Goal: Information Seeking & Learning: Check status

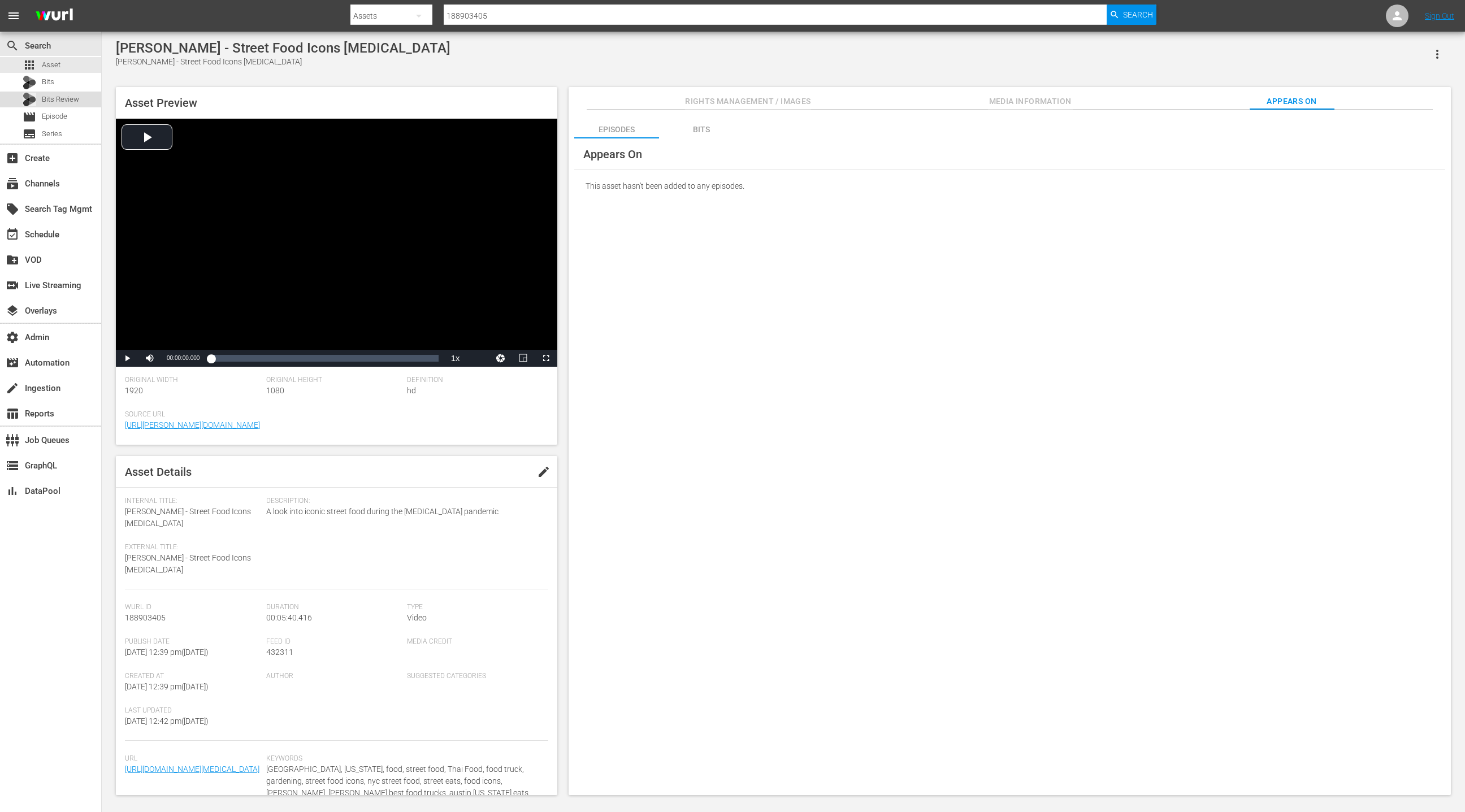
click at [76, 102] on span "Bits Review" at bounding box center [60, 100] width 37 height 11
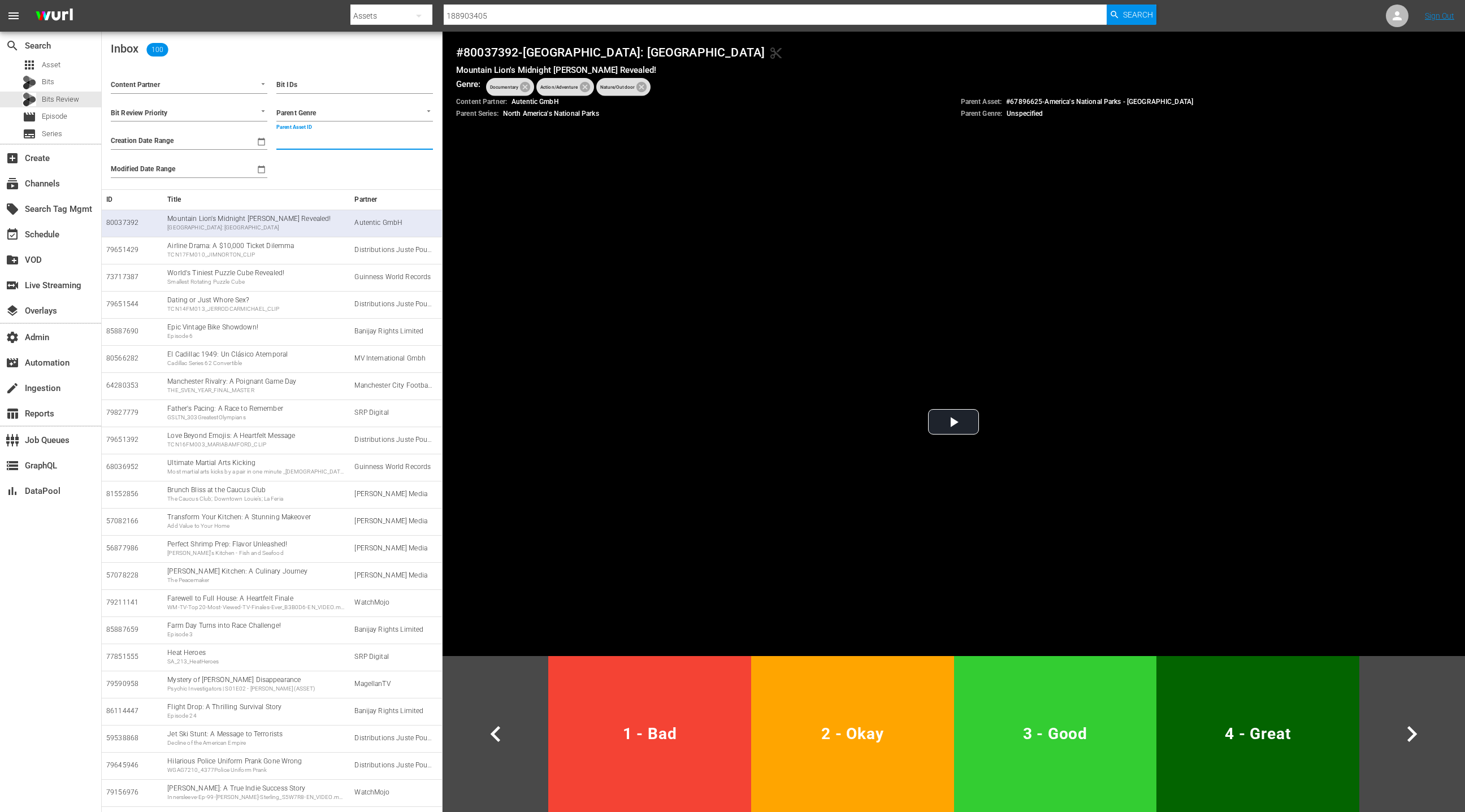
click at [317, 143] on input "Parent Asset ID" at bounding box center [354, 141] width 157 height 17
paste input "188903405"
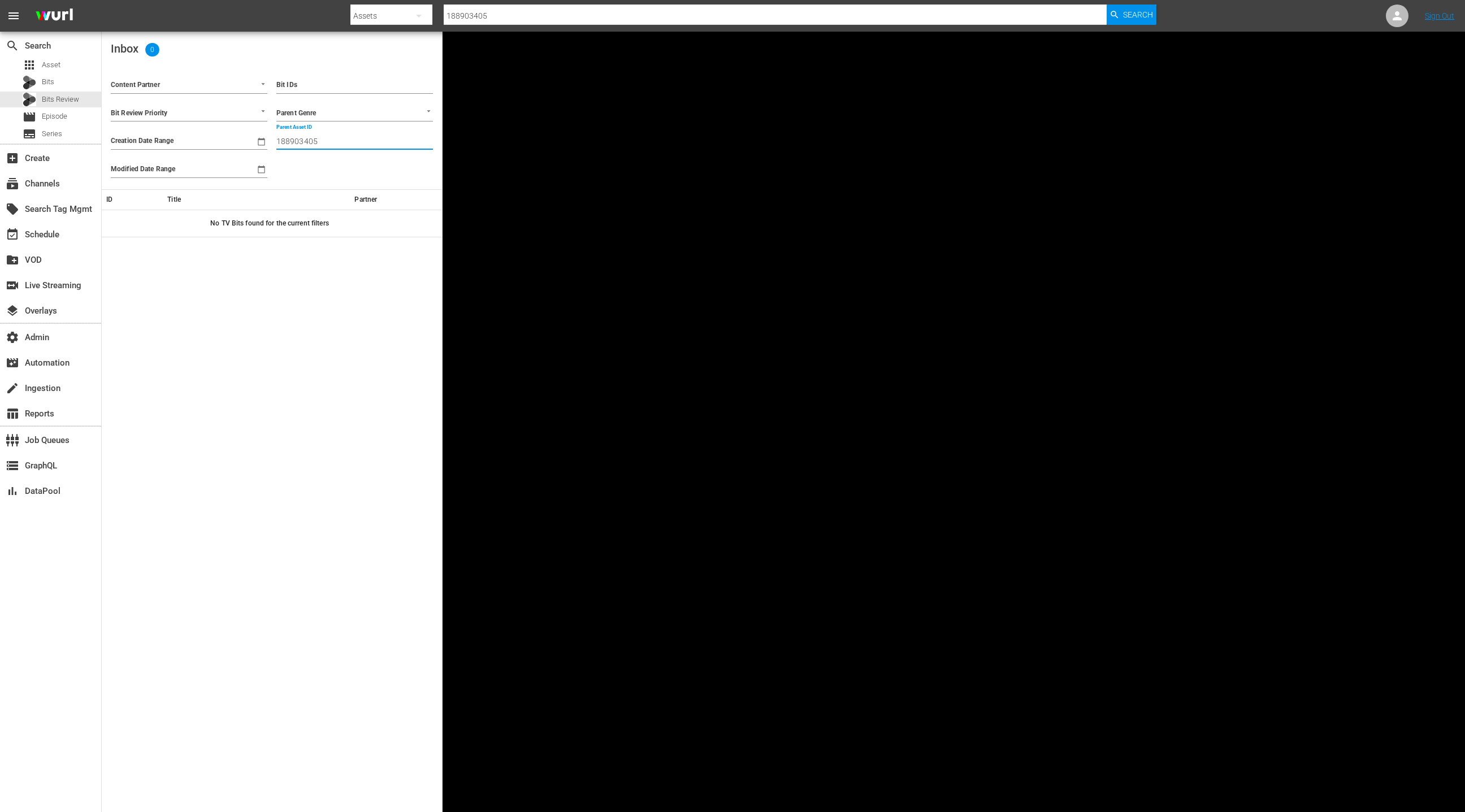
type input "188903405"
click at [56, 88] on div "Bits" at bounding box center [51, 82] width 102 height 16
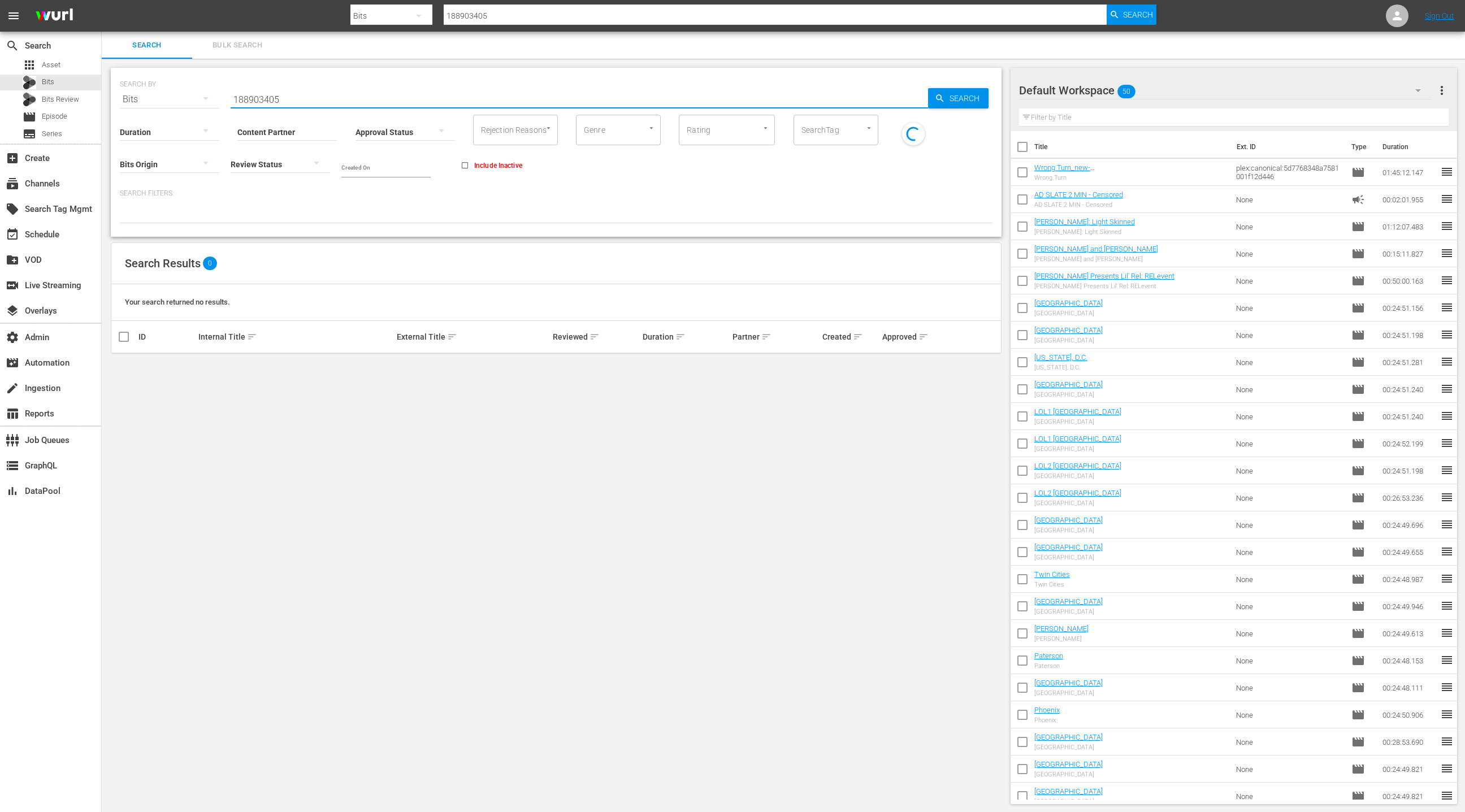
click at [265, 99] on input "188903405" at bounding box center [580, 99] width 698 height 27
click at [309, 96] on input "188903405" at bounding box center [580, 99] width 698 height 27
click at [73, 62] on div "apps Asset" at bounding box center [51, 65] width 102 height 16
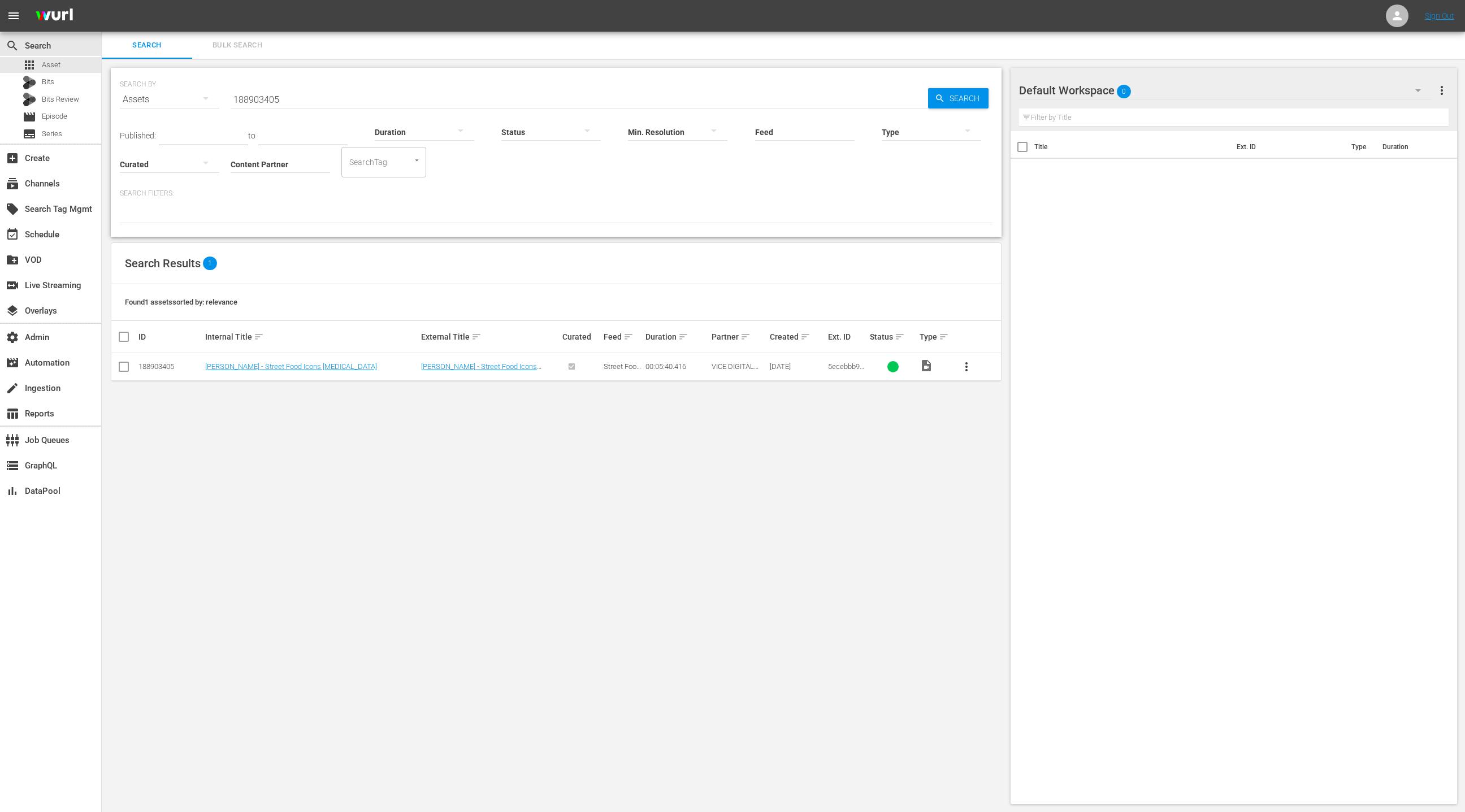
click at [228, 54] on button "Bulk Search" at bounding box center [237, 44] width 90 height 27
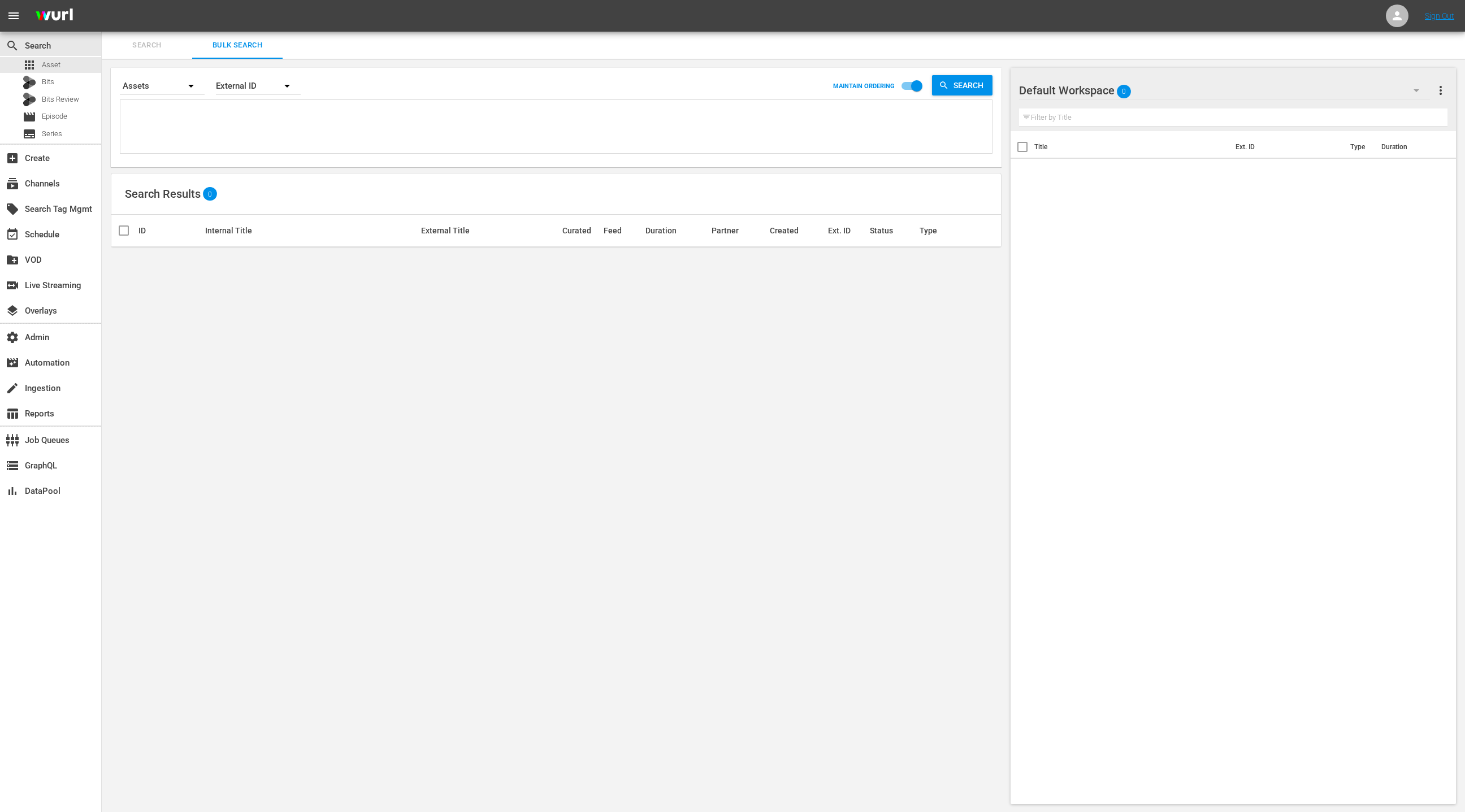
click at [150, 81] on div "Assets" at bounding box center [162, 86] width 85 height 31
click at [234, 127] on div "Episodes Bits Assets" at bounding box center [732, 406] width 1465 height 812
click at [210, 122] on div "Episodes Bits Assets" at bounding box center [732, 406] width 1465 height 812
click at [215, 120] on textarea at bounding box center [558, 128] width 869 height 52
paste textarea "188903405 [PERSON_NAME] - Street Food Icons [MEDICAL_DATA]"
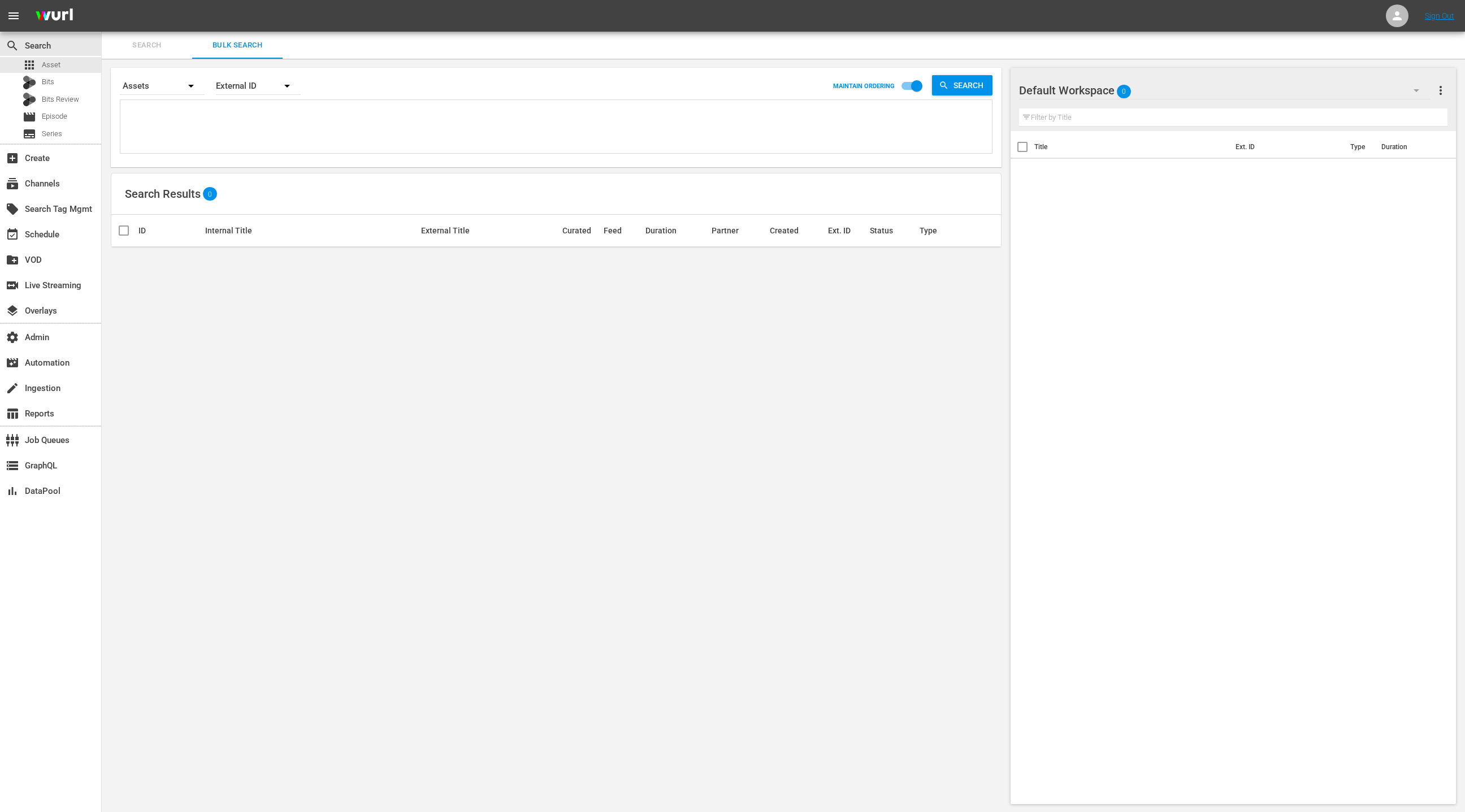
type textarea "188903405 [PERSON_NAME] - Street Food Icons [MEDICAL_DATA]"
click at [179, 112] on textarea "188903405 [PERSON_NAME] - Street Food Icons [MEDICAL_DATA]" at bounding box center [558, 128] width 869 height 52
drag, startPoint x: 180, startPoint y: 112, endPoint x: 351, endPoint y: 116, distance: 171.0
click at [351, 116] on textarea "188903405 [PERSON_NAME] - Street Food Icons [MEDICAL_DATA]" at bounding box center [558, 128] width 869 height 52
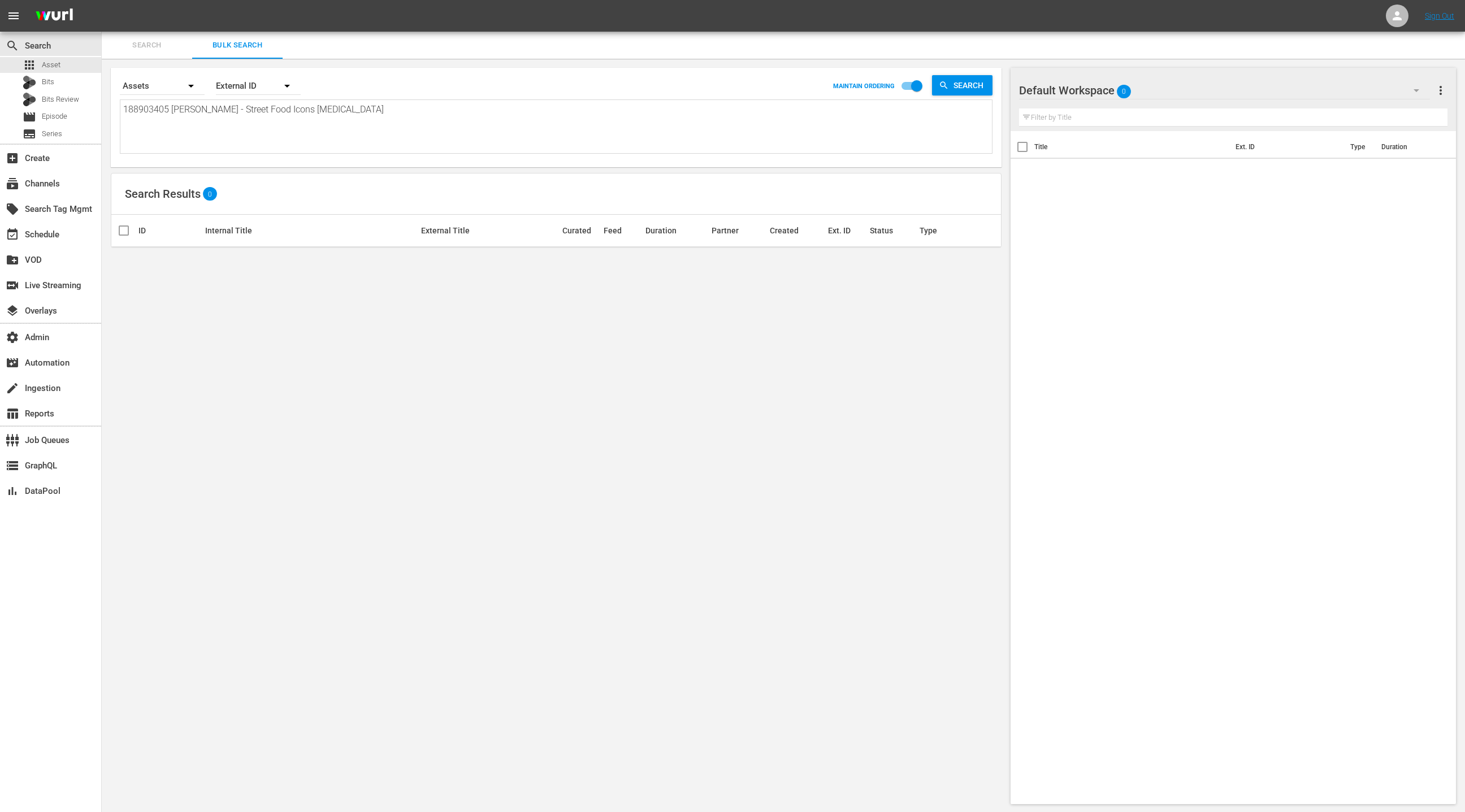
type textarea "188903405"
click at [242, 89] on div "External ID" at bounding box center [258, 86] width 85 height 31
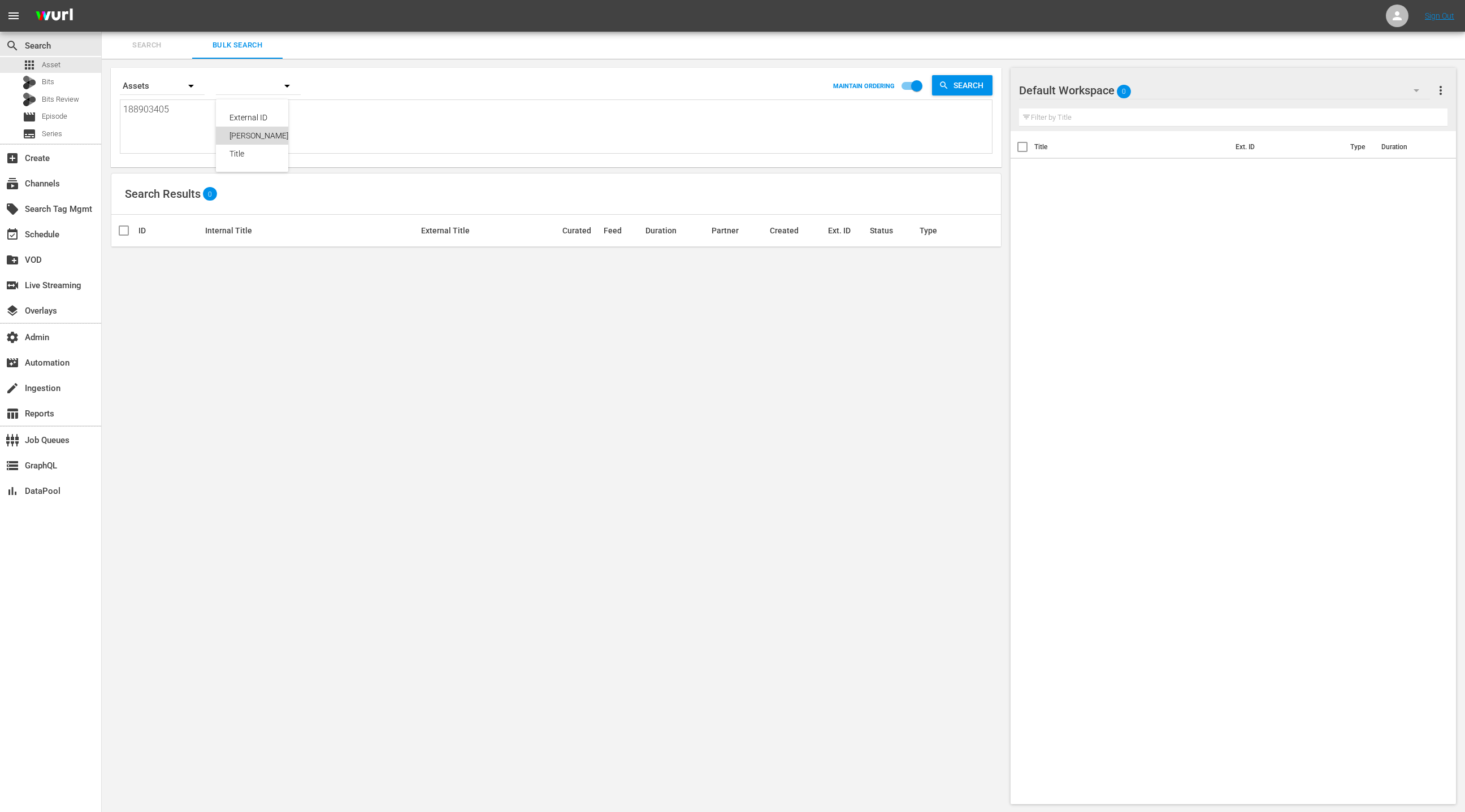
click at [246, 136] on div "[PERSON_NAME] ID" at bounding box center [263, 136] width 67 height 18
click at [69, 83] on div "Bits" at bounding box center [51, 82] width 102 height 16
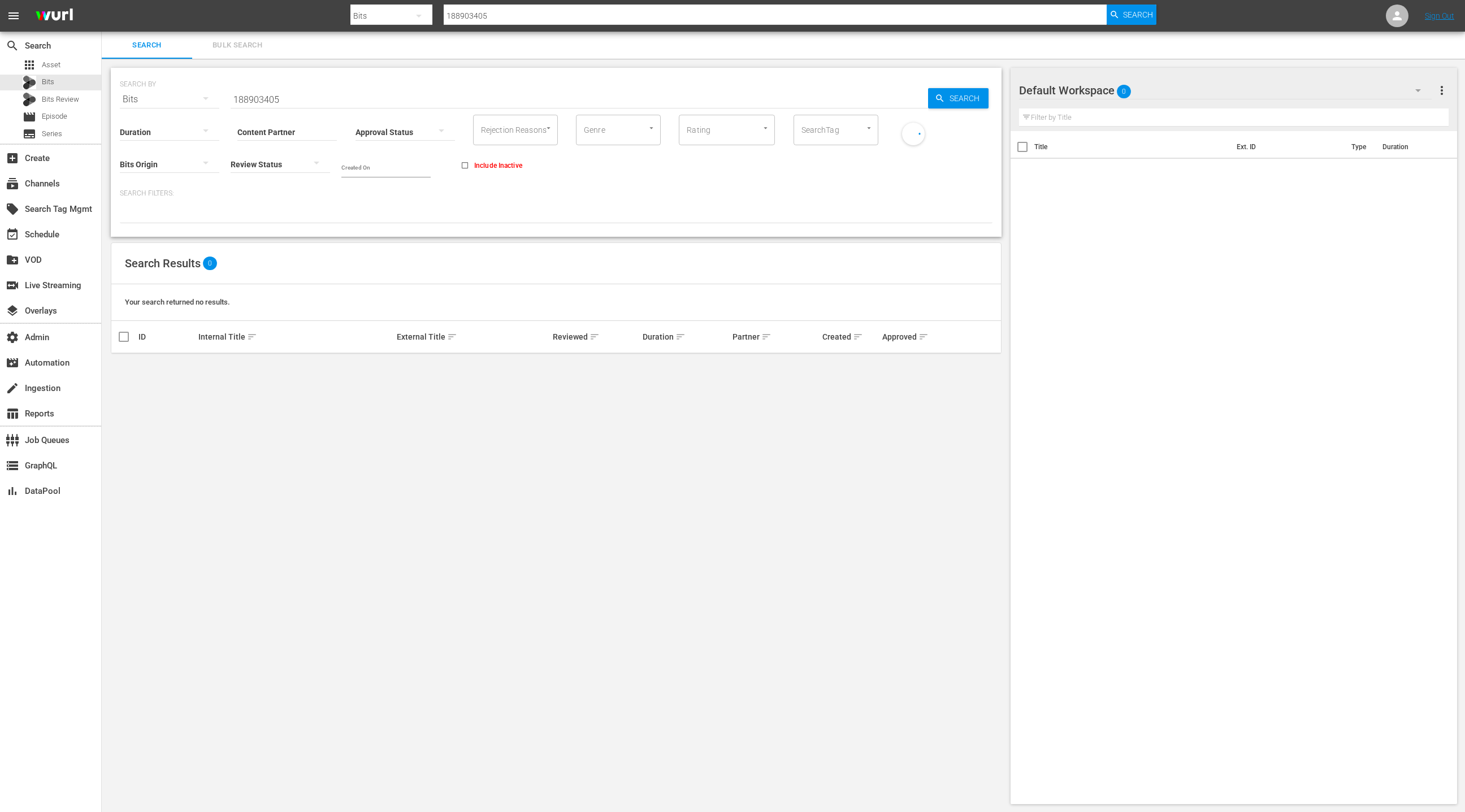
click at [250, 96] on input "188903405" at bounding box center [580, 99] width 698 height 27
click at [965, 96] on span "Search" at bounding box center [967, 99] width 43 height 20
click at [238, 44] on span "Bulk Search" at bounding box center [237, 45] width 77 height 13
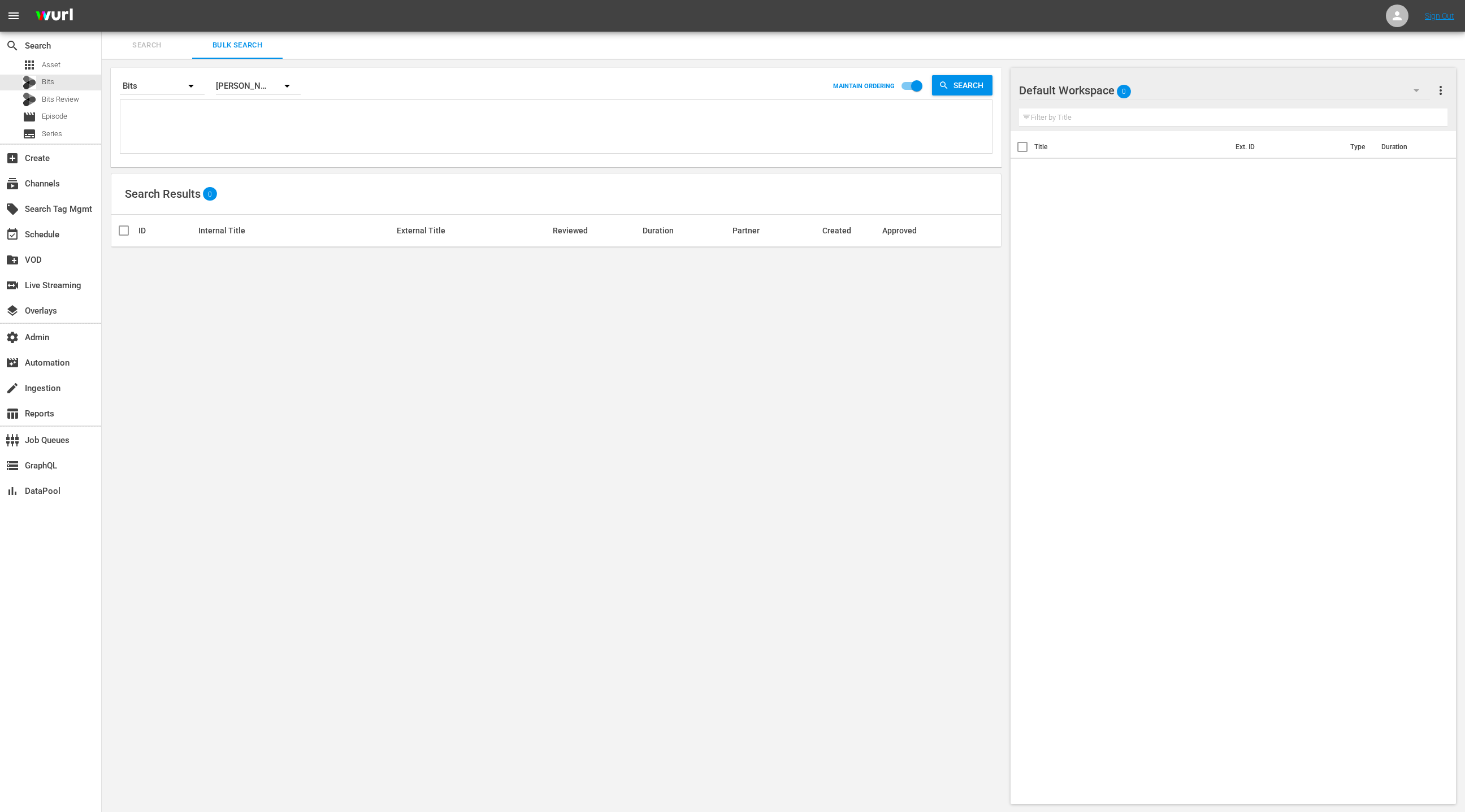
click at [211, 122] on textarea at bounding box center [558, 128] width 869 height 52
paste textarea "188903405 [PERSON_NAME] - Street Food Icons [MEDICAL_DATA]"
type textarea "188903405 [PERSON_NAME] - Street Food Icons [MEDICAL_DATA]"
click at [173, 109] on textarea "188903405 [PERSON_NAME] - Street Food Icons [MEDICAL_DATA]" at bounding box center [558, 128] width 869 height 52
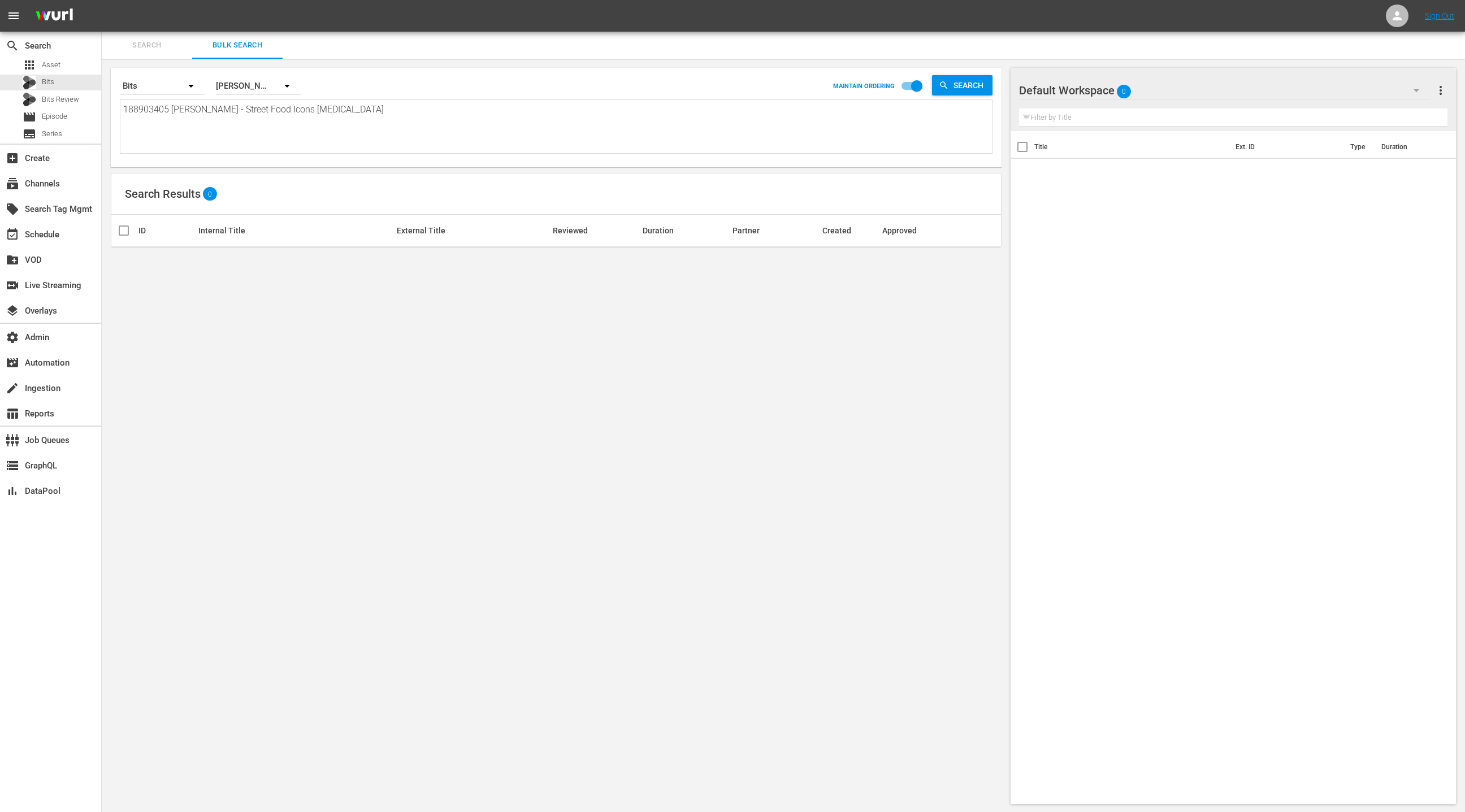
drag, startPoint x: 173, startPoint y: 109, endPoint x: 366, endPoint y: 116, distance: 193.1
click at [366, 116] on textarea "188903405 [PERSON_NAME] - Street Food Icons [MEDICAL_DATA]" at bounding box center [558, 128] width 869 height 52
type textarea "188903405"
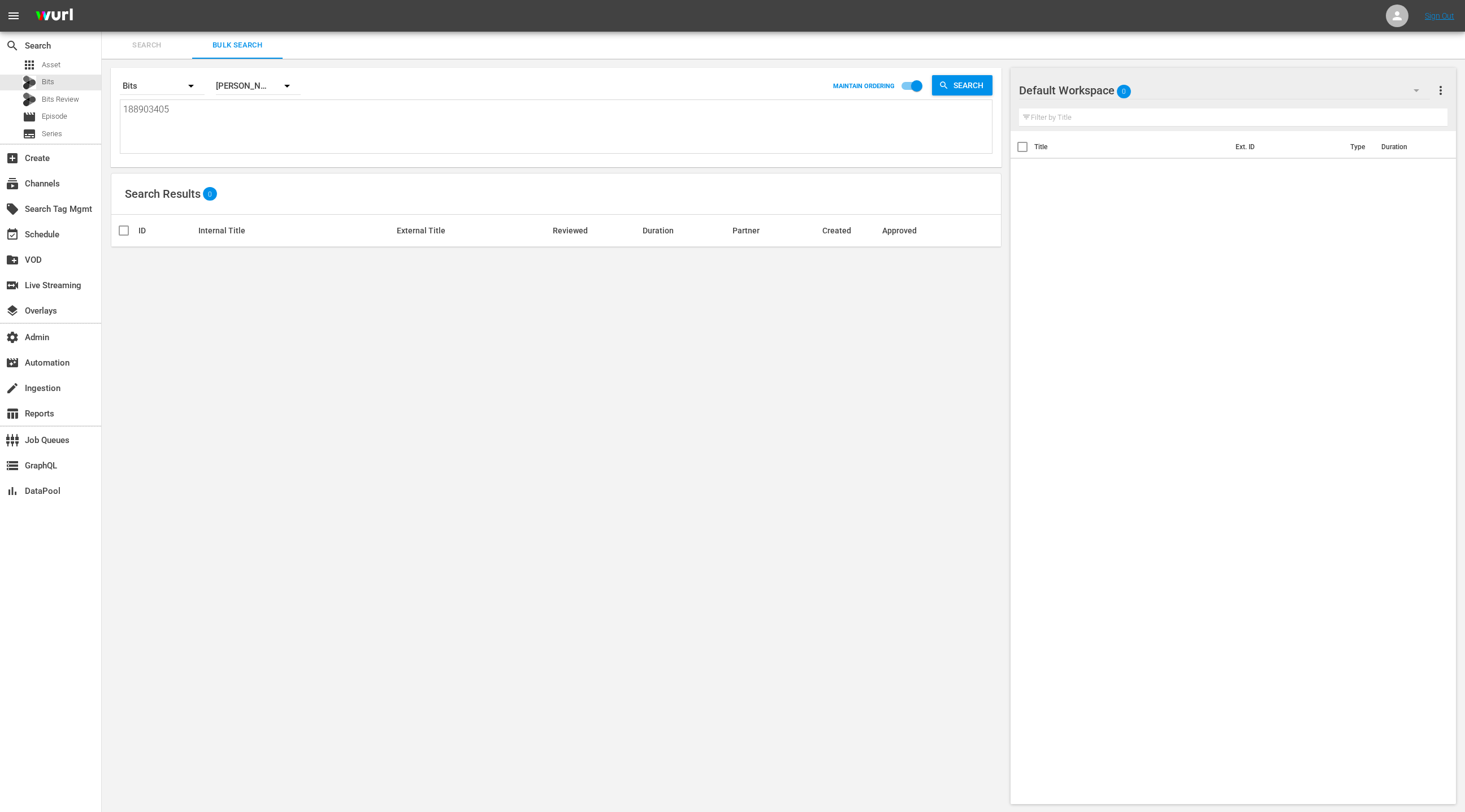
type textarea "188903405"
click at [147, 46] on span "Search" at bounding box center [147, 45] width 77 height 13
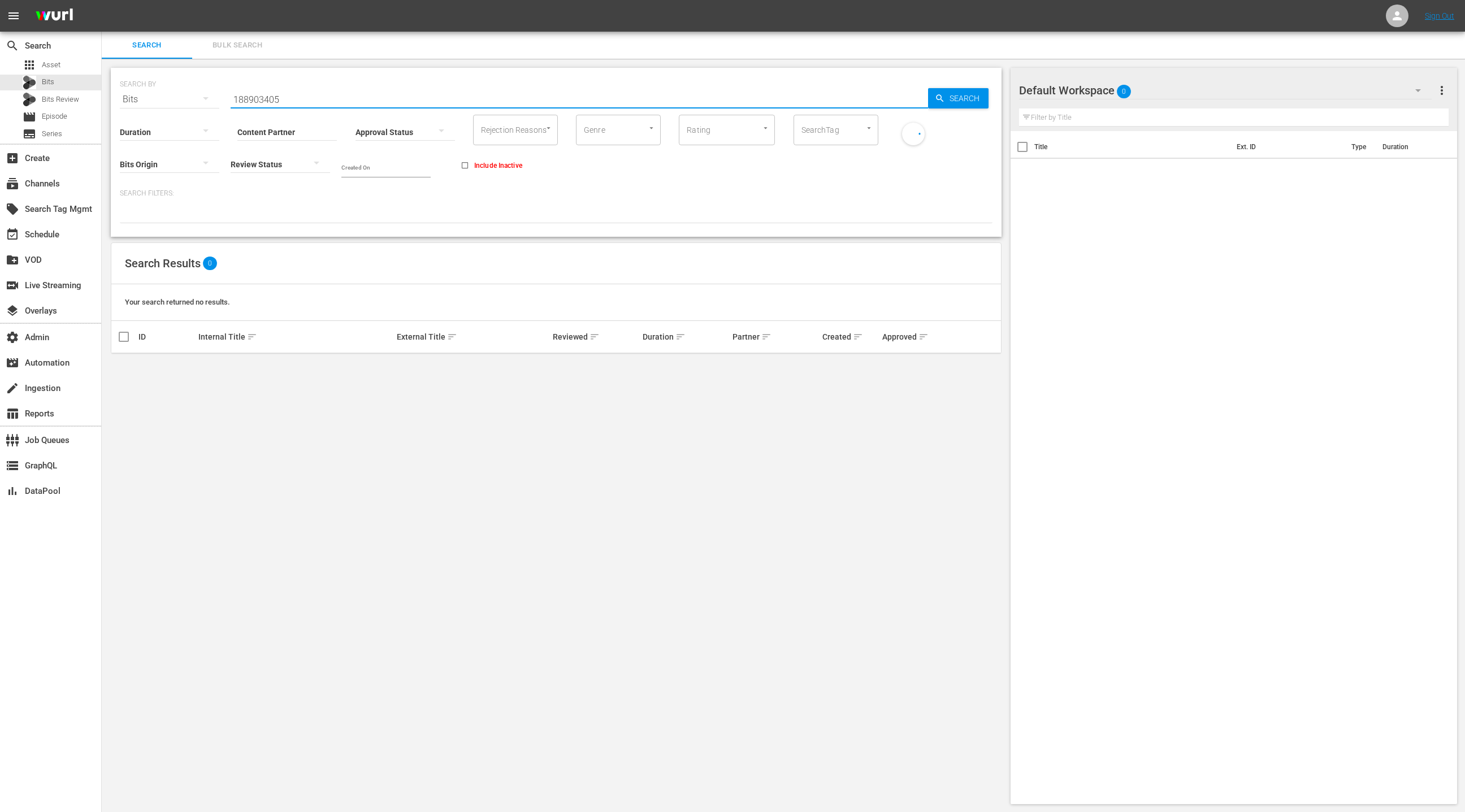
click at [288, 100] on input "188903405" at bounding box center [580, 99] width 698 height 27
click at [955, 98] on span "Search" at bounding box center [967, 99] width 43 height 20
click at [84, 99] on div "Bits Review" at bounding box center [51, 99] width 102 height 16
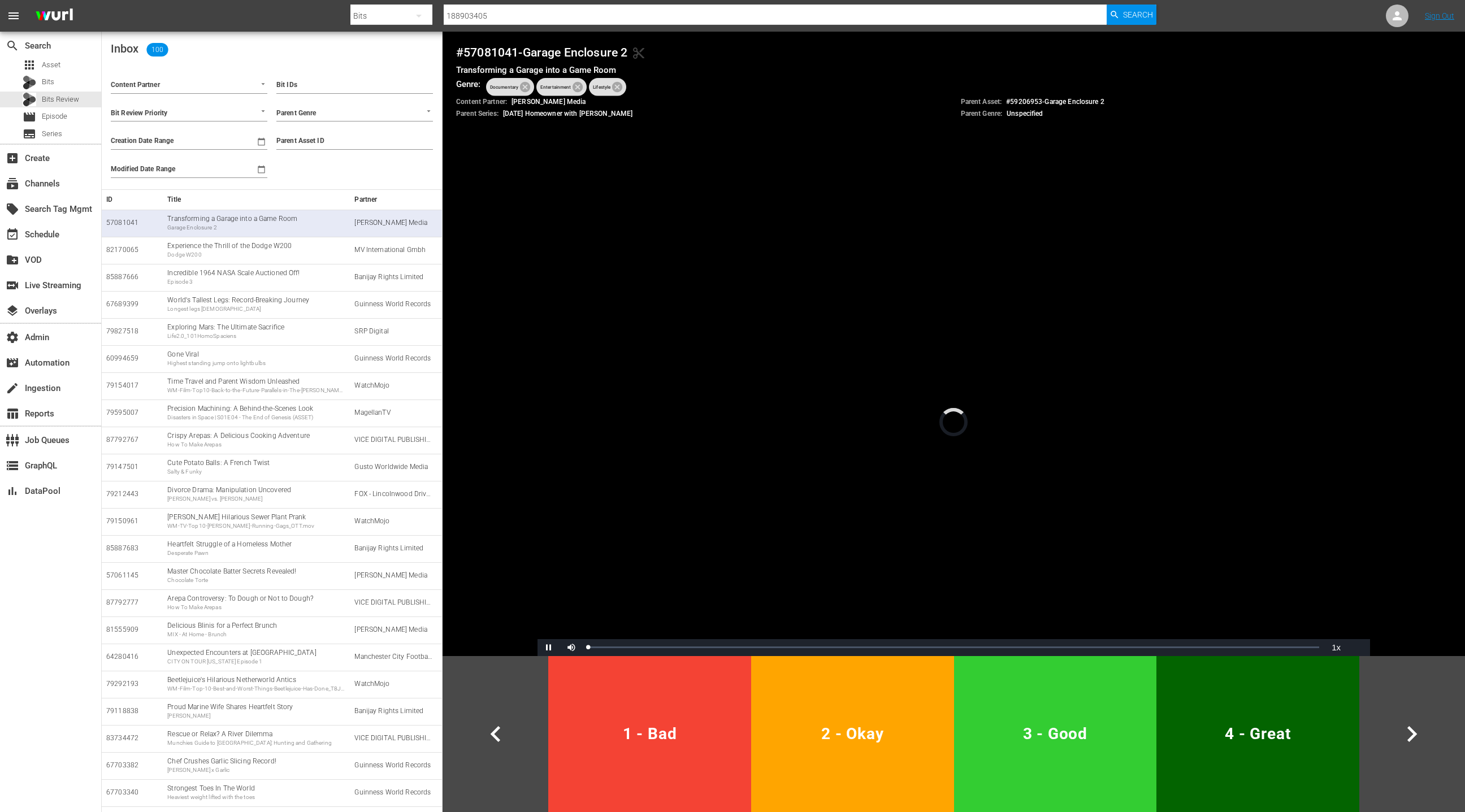
click at [306, 84] on input "Bit IDs" at bounding box center [354, 85] width 157 height 17
paste input "188903405 [PERSON_NAME] - Street Food Icons [MEDICAL_DATA]"
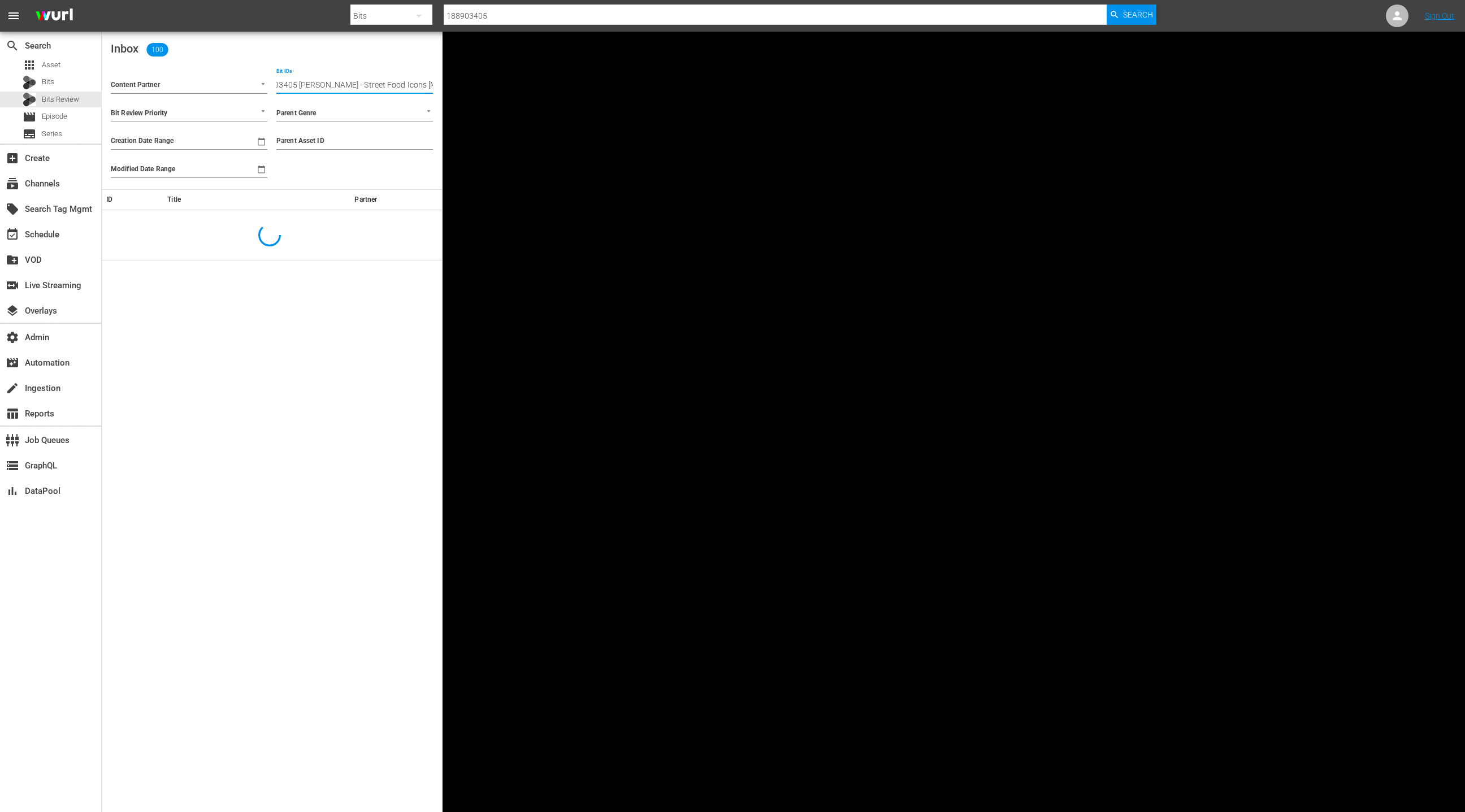
click at [303, 83] on input "188903405 [PERSON_NAME] - Street Food Icons [MEDICAL_DATA]" at bounding box center [354, 85] width 157 height 17
drag, startPoint x: 303, startPoint y: 83, endPoint x: 480, endPoint y: 85, distance: 177.0
click at [480, 85] on div "Inbox 100 Content Partner Bit Review Priority Creation Date Range Modified Date…" at bounding box center [783, 422] width 1363 height 781
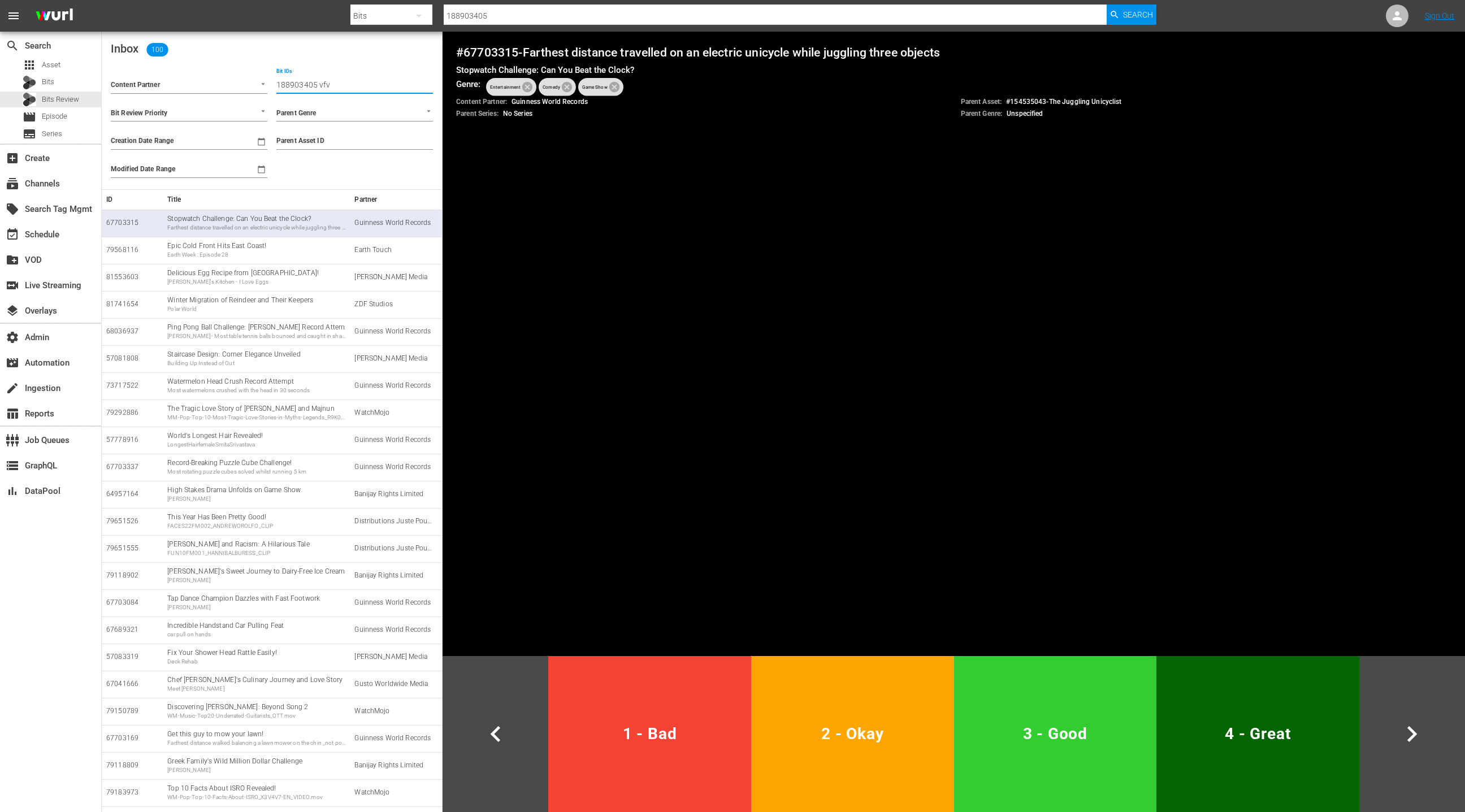
type input "188903405 vfv"
